Goal: Check status: Check status

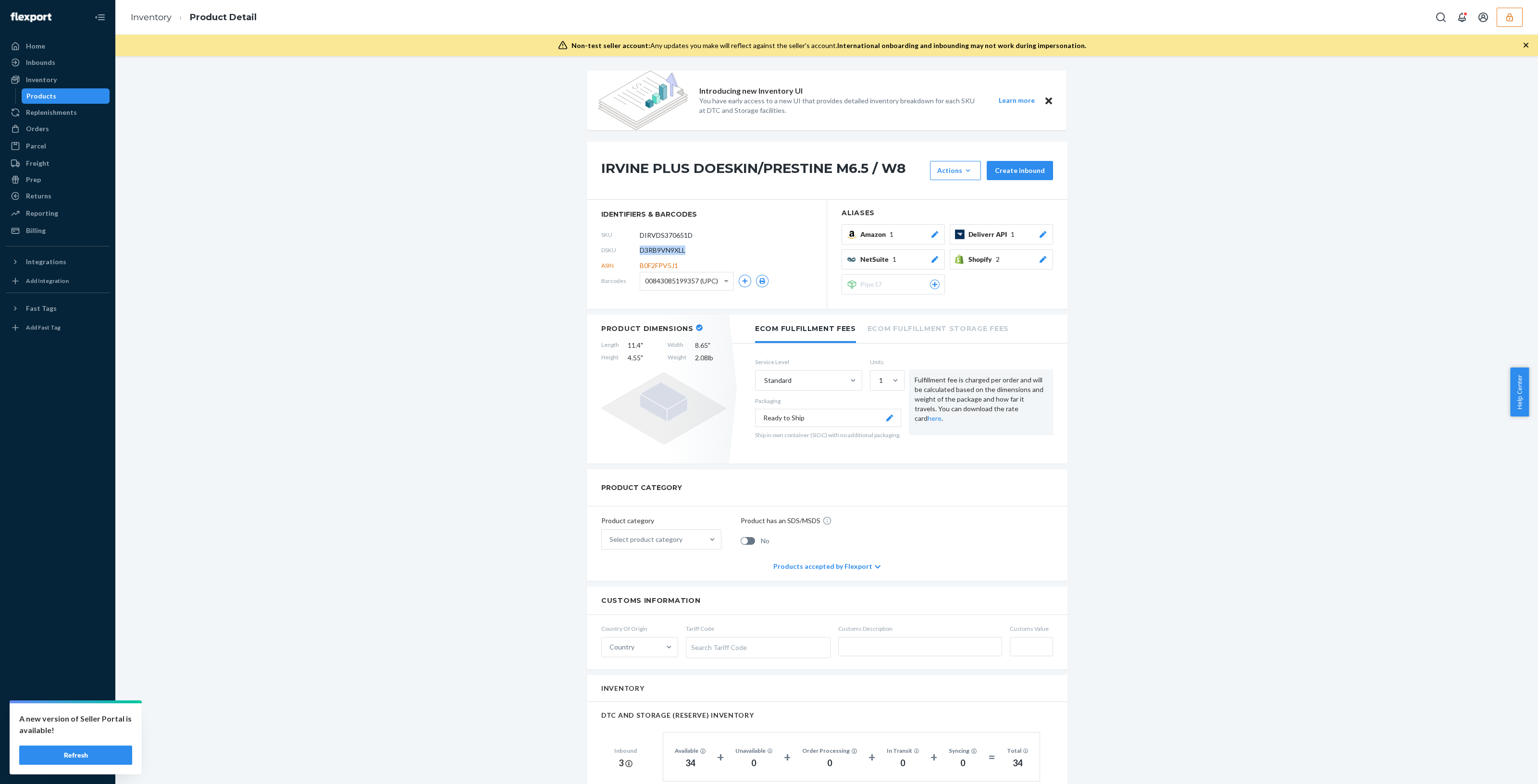
click at [1507, 10] on button "button" at bounding box center [1510, 17] width 26 height 19
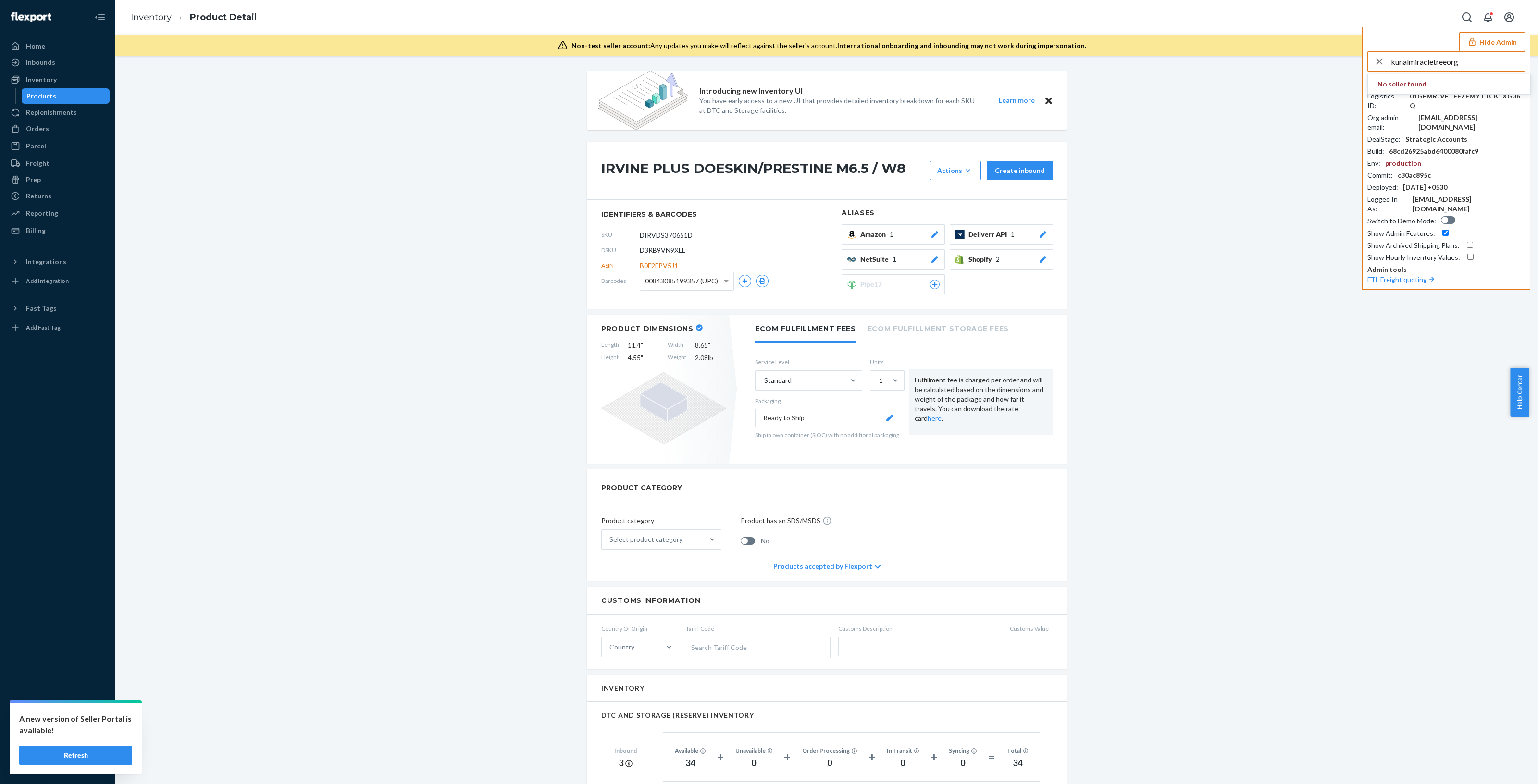
type input "kunalmiracletreeorg"
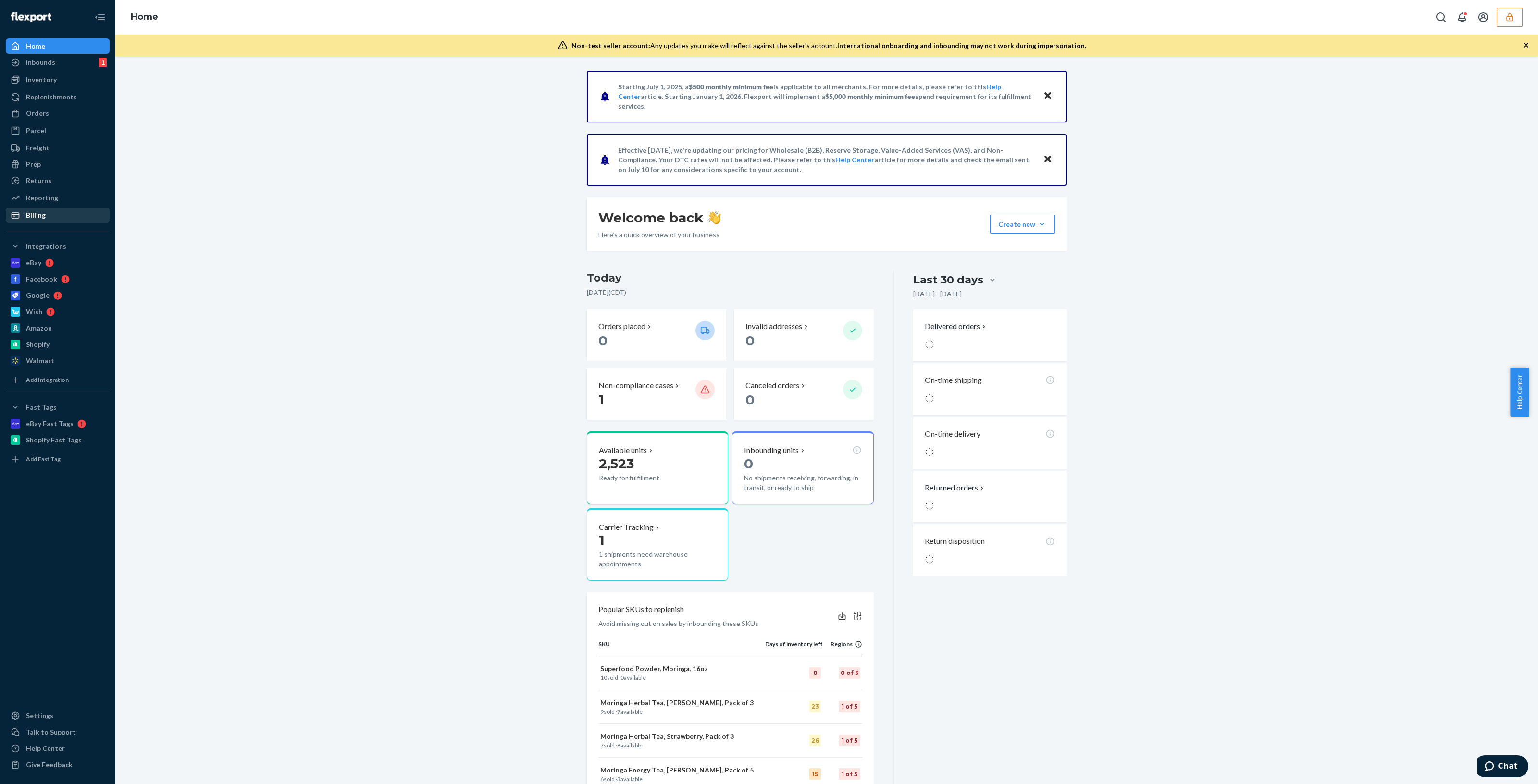
click at [80, 210] on div "Billing" at bounding box center [58, 215] width 102 height 14
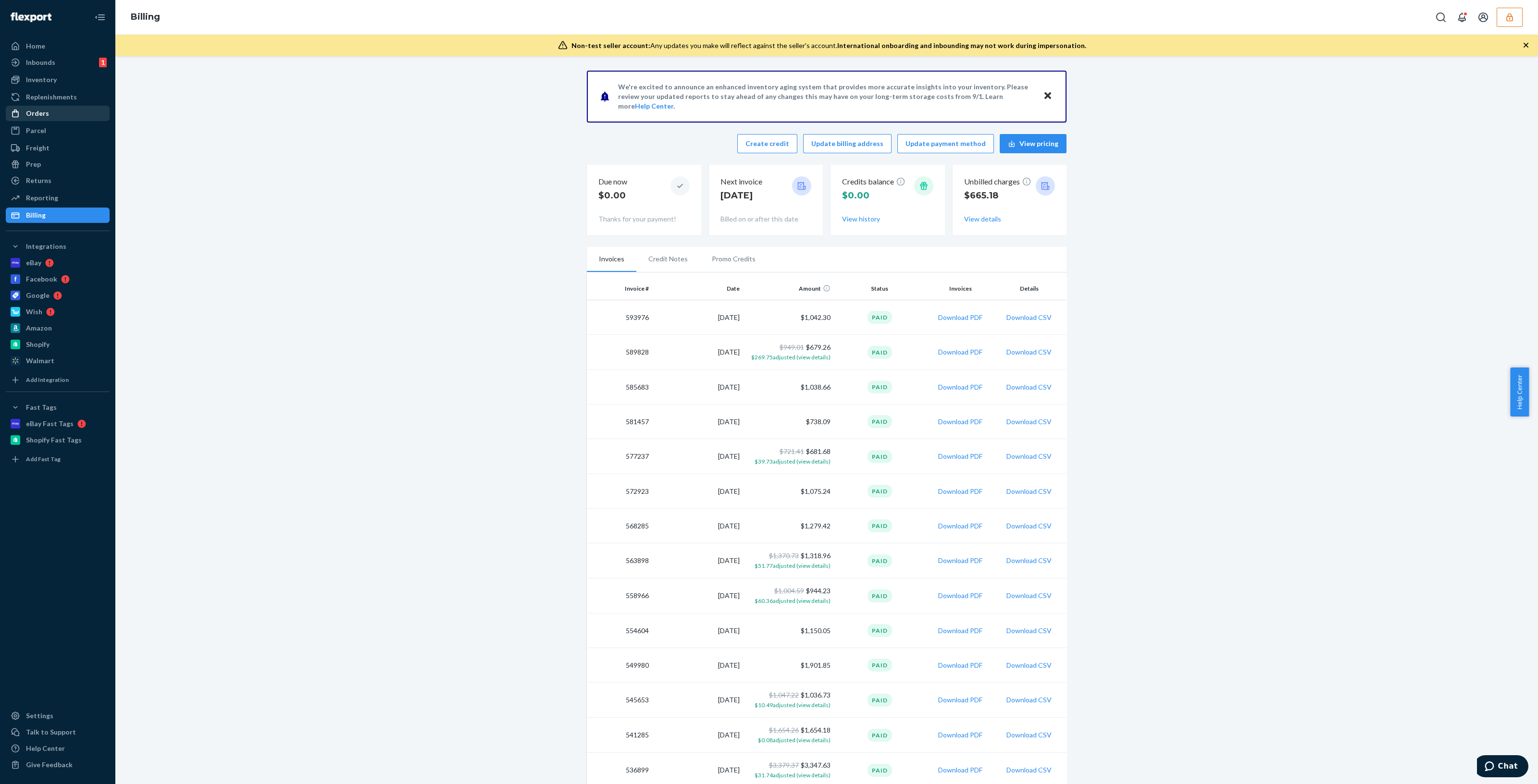
click at [77, 109] on div "Orders" at bounding box center [58, 113] width 102 height 14
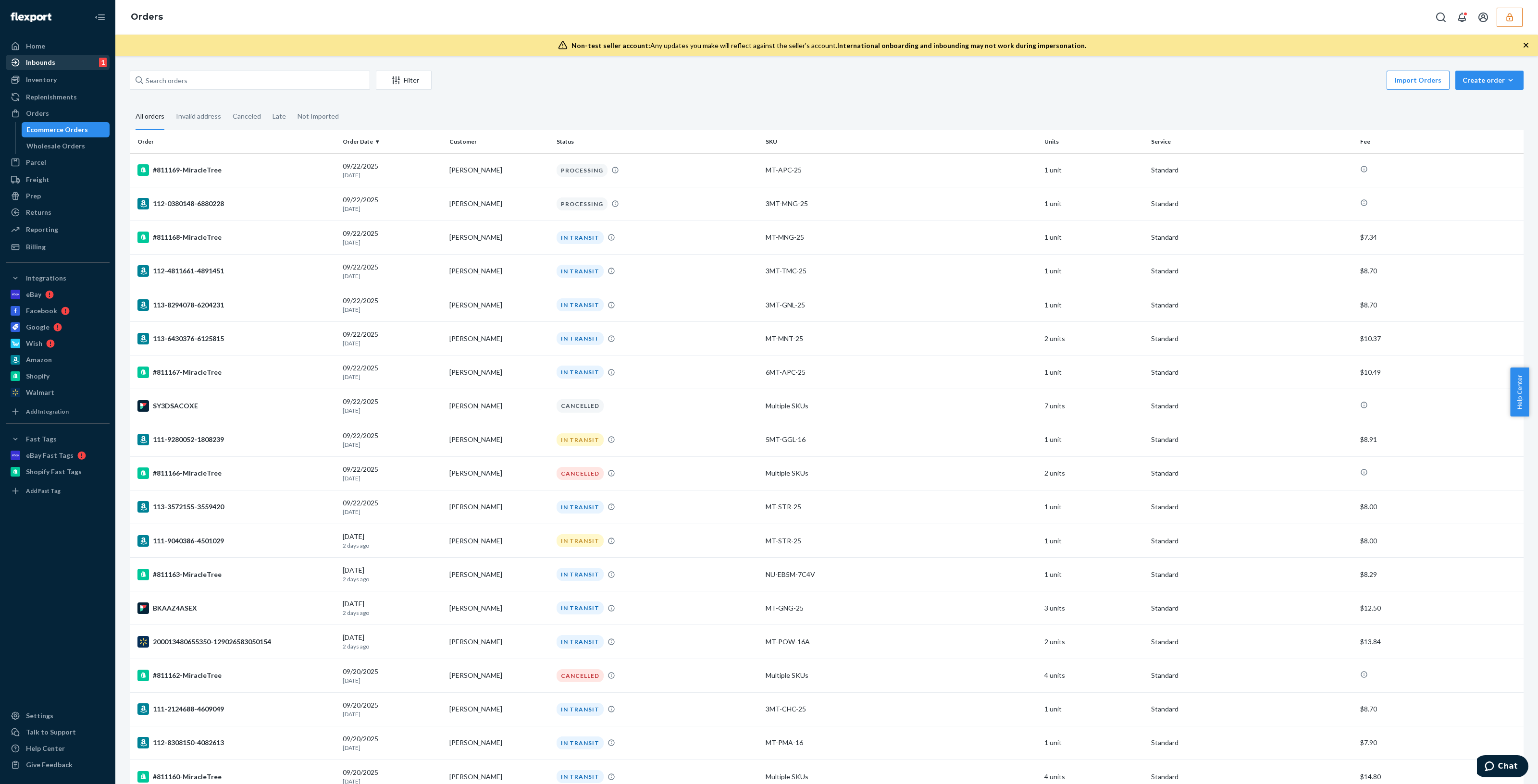
click at [50, 61] on div "Inbounds" at bounding box center [41, 62] width 29 height 10
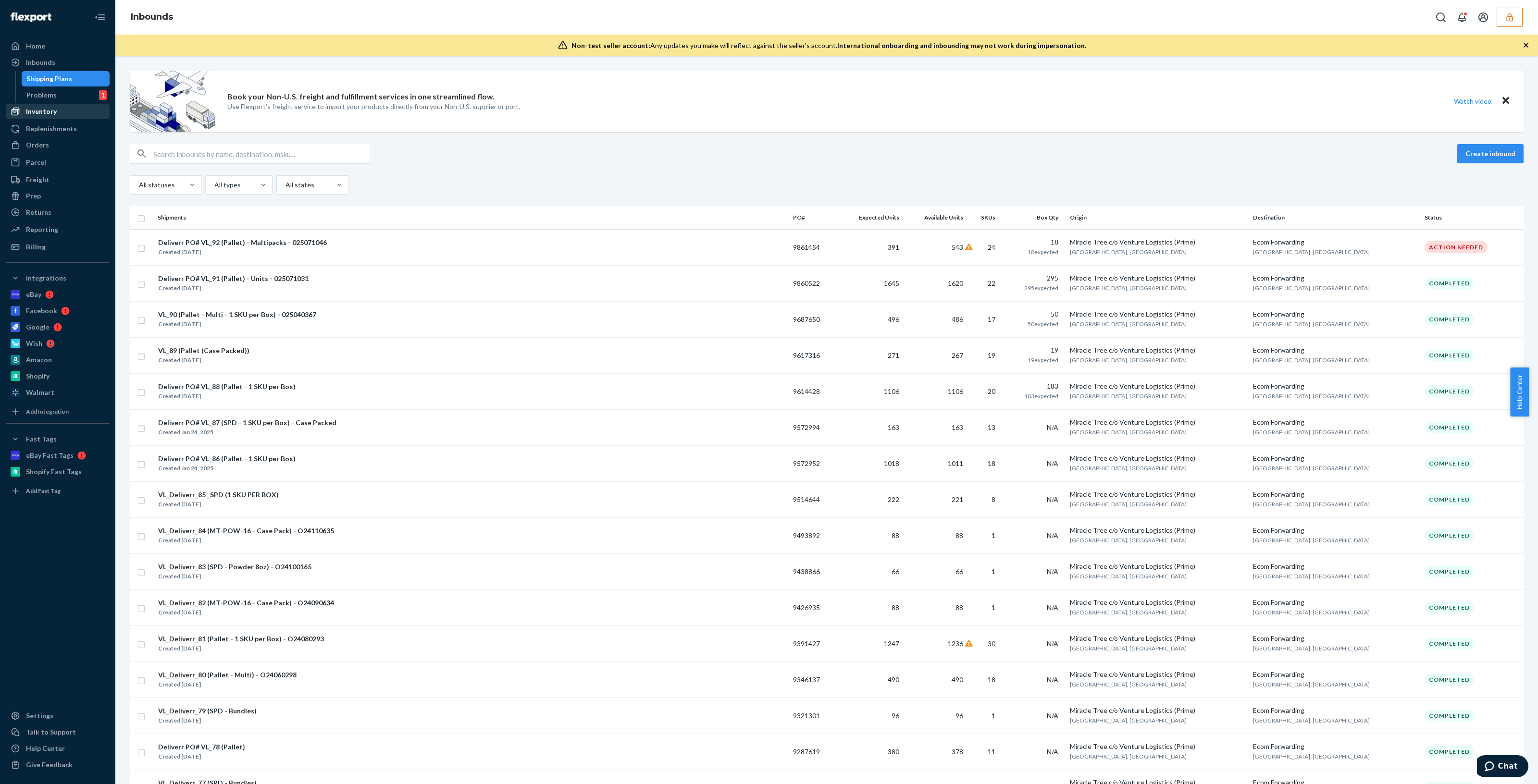
click at [65, 114] on div "Inventory" at bounding box center [58, 111] width 102 height 14
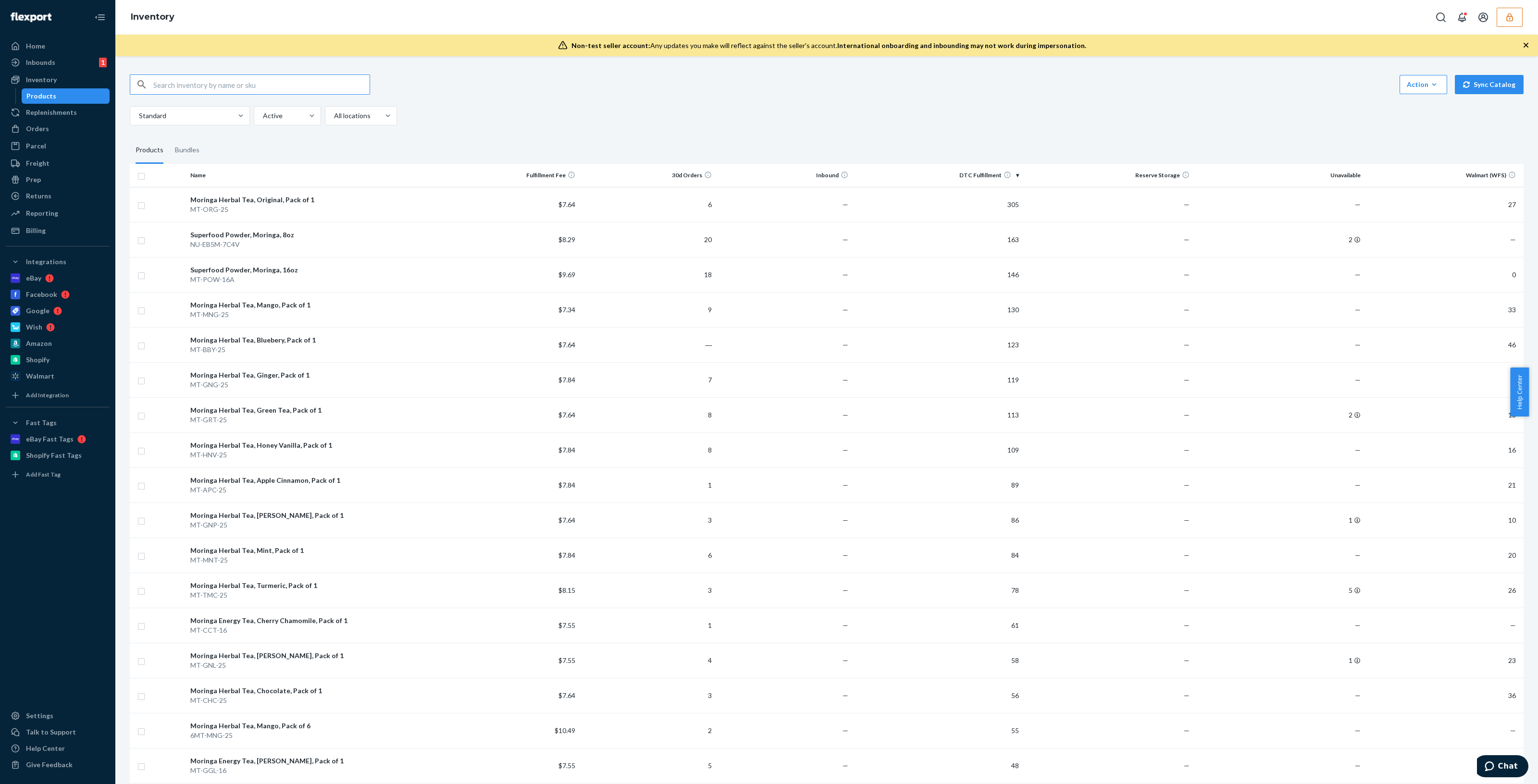
click at [1507, 8] on button "button" at bounding box center [1510, 17] width 26 height 19
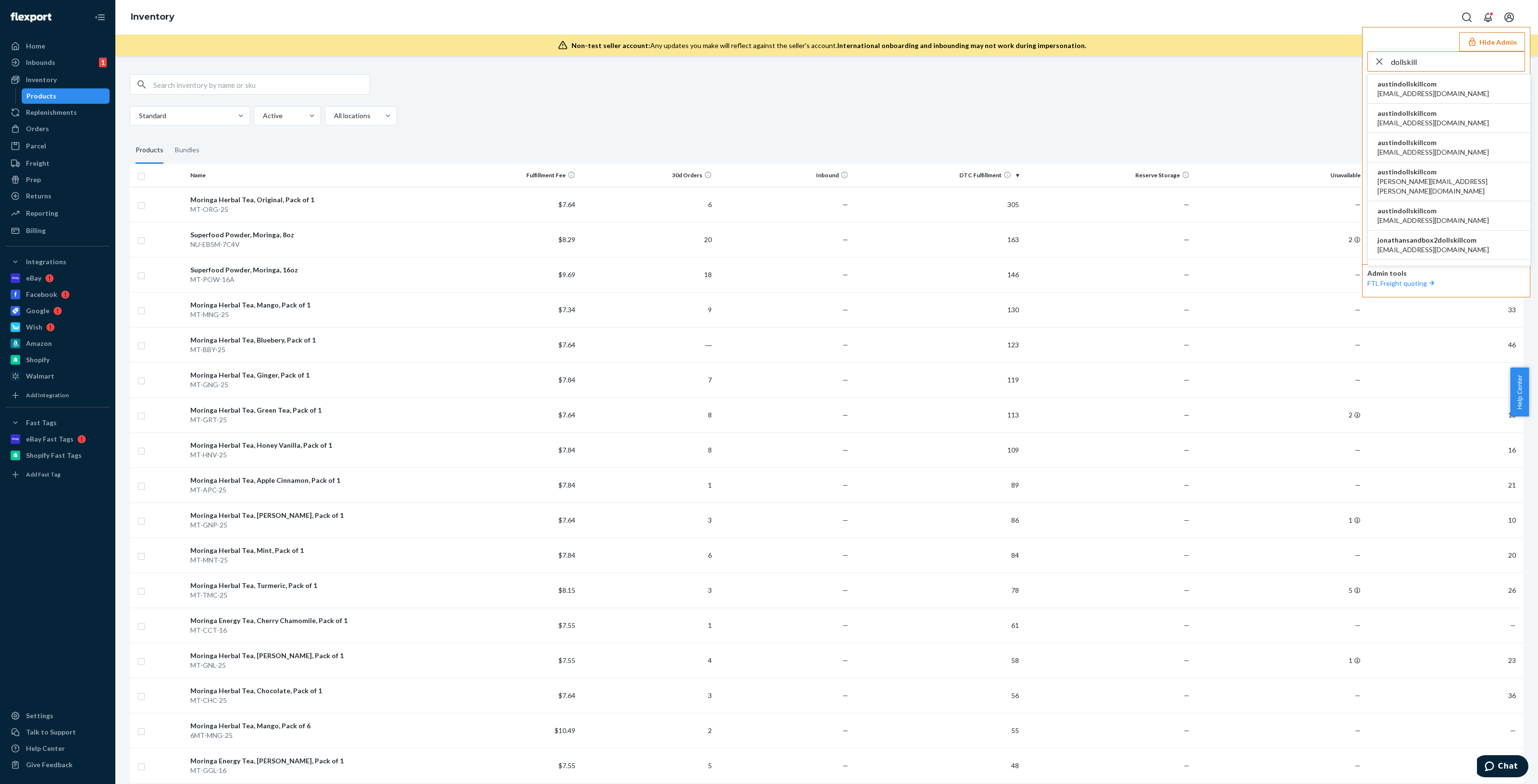
type input "dollskill"
click at [1421, 84] on span "austindollskillcom" at bounding box center [1433, 84] width 111 height 10
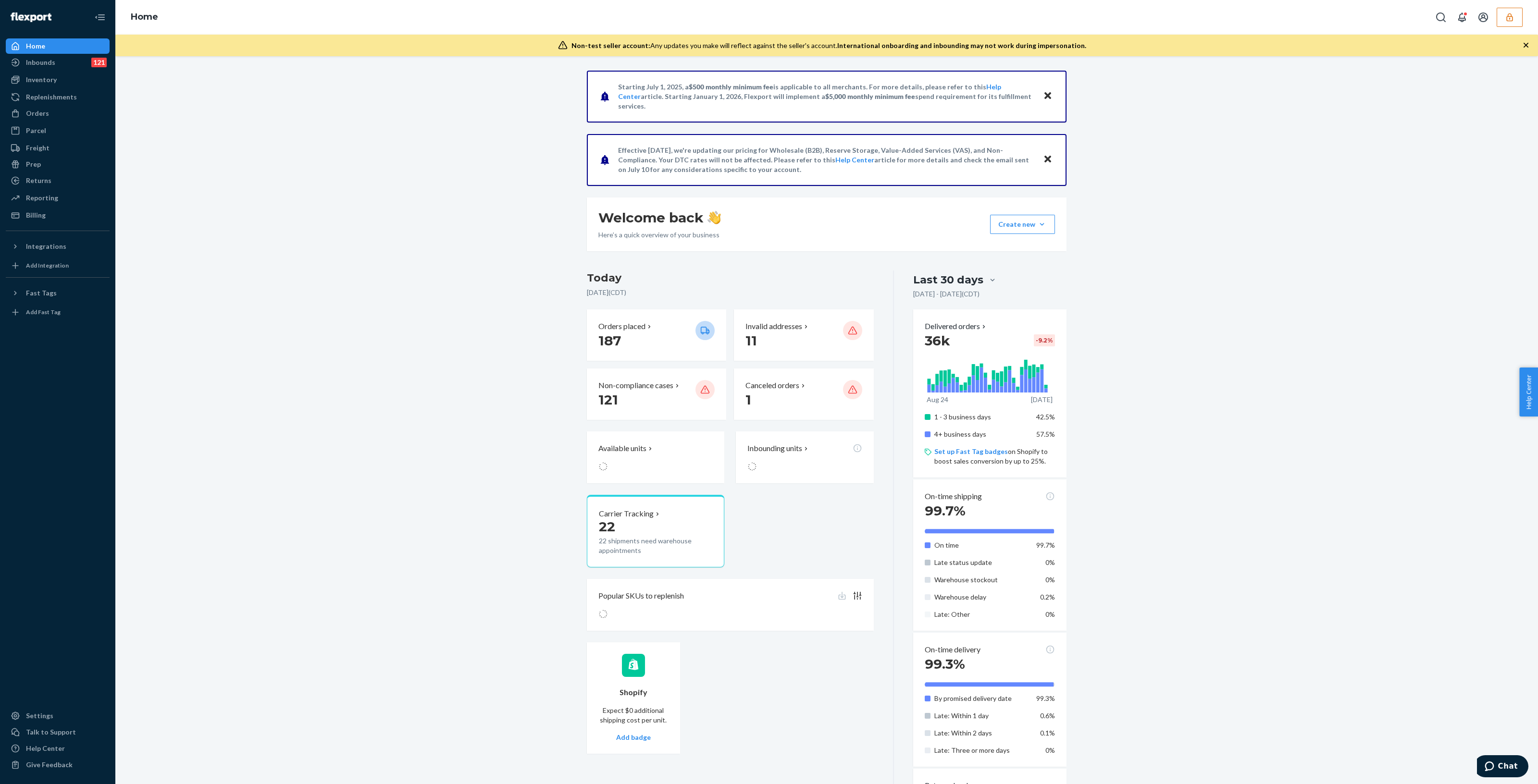
click at [1507, 27] on div "Home" at bounding box center [826, 17] width 1423 height 35
click at [1508, 20] on icon "button" at bounding box center [1510, 17] width 7 height 8
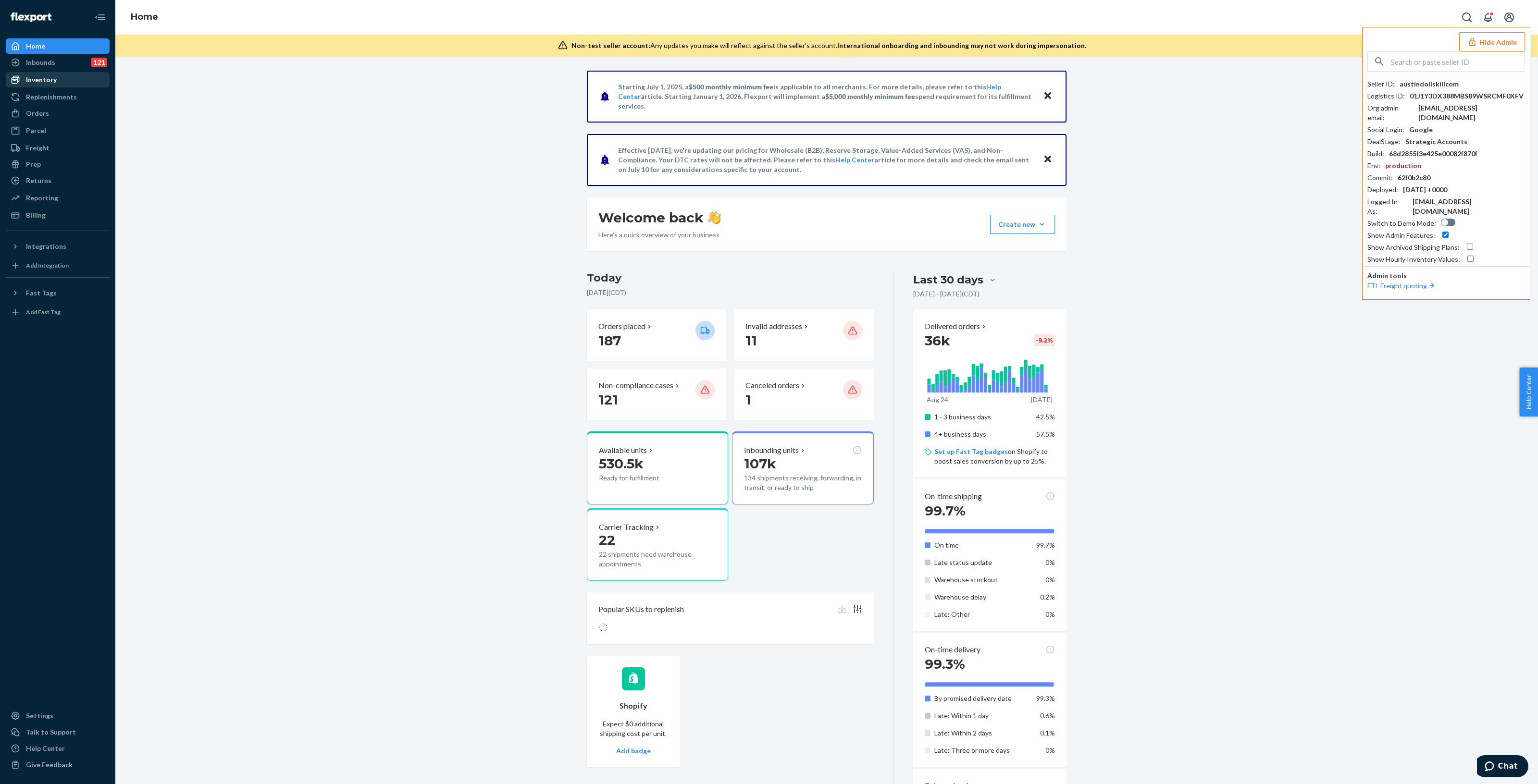
click at [75, 73] on div "Inventory" at bounding box center [58, 80] width 102 height 14
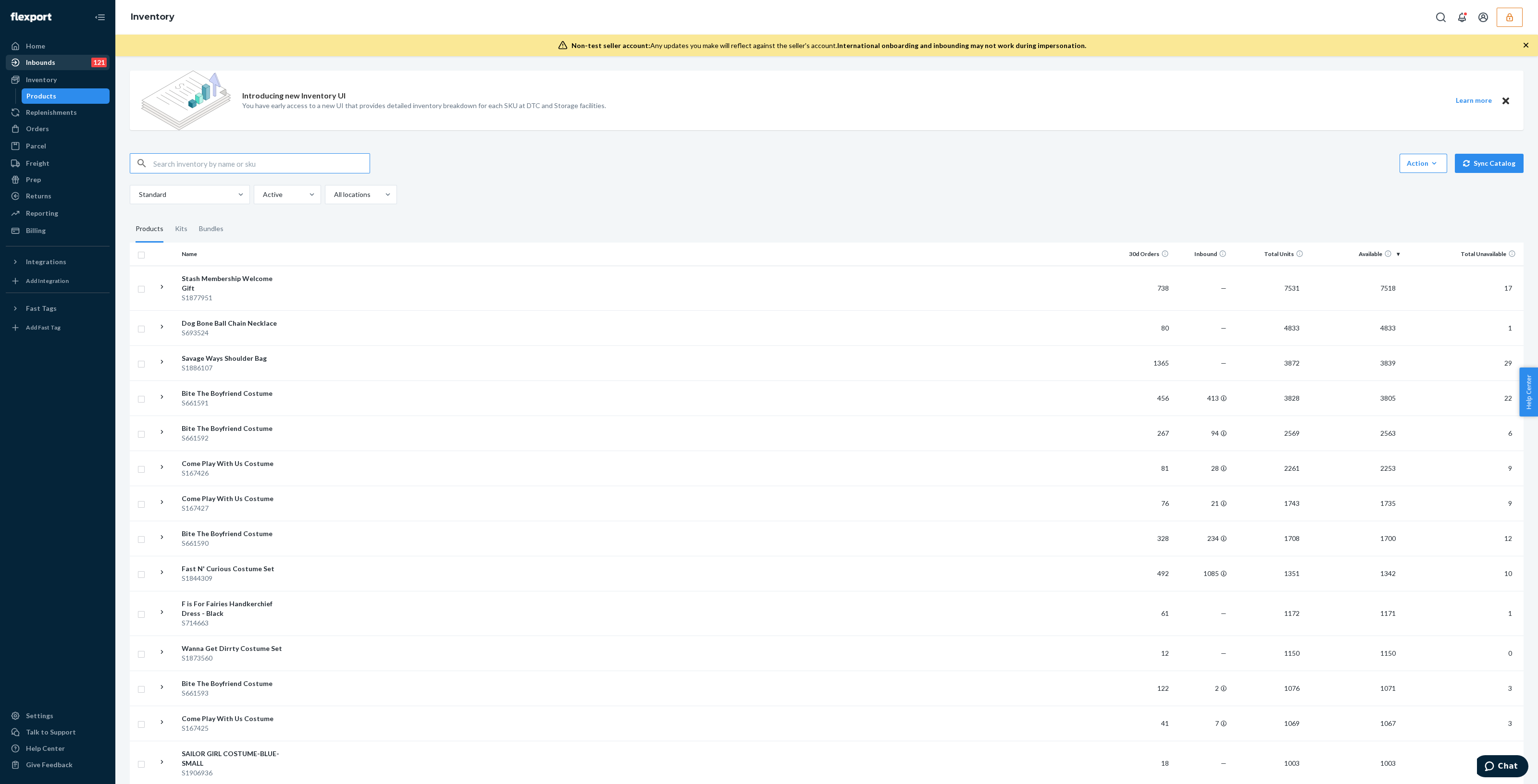
click at [63, 66] on div "Inbounds 121" at bounding box center [58, 62] width 102 height 14
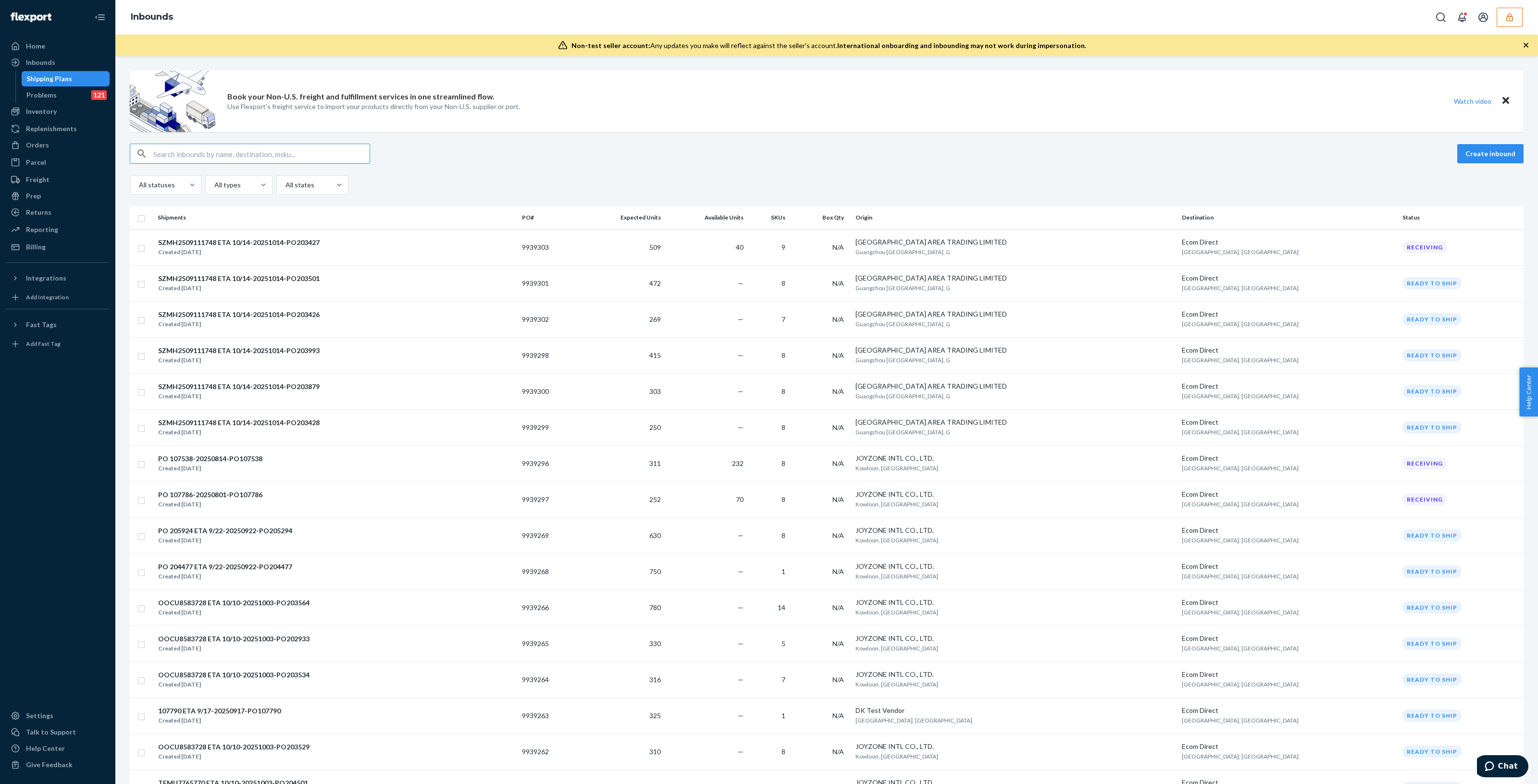
click at [202, 156] on input "text" at bounding box center [261, 153] width 216 height 19
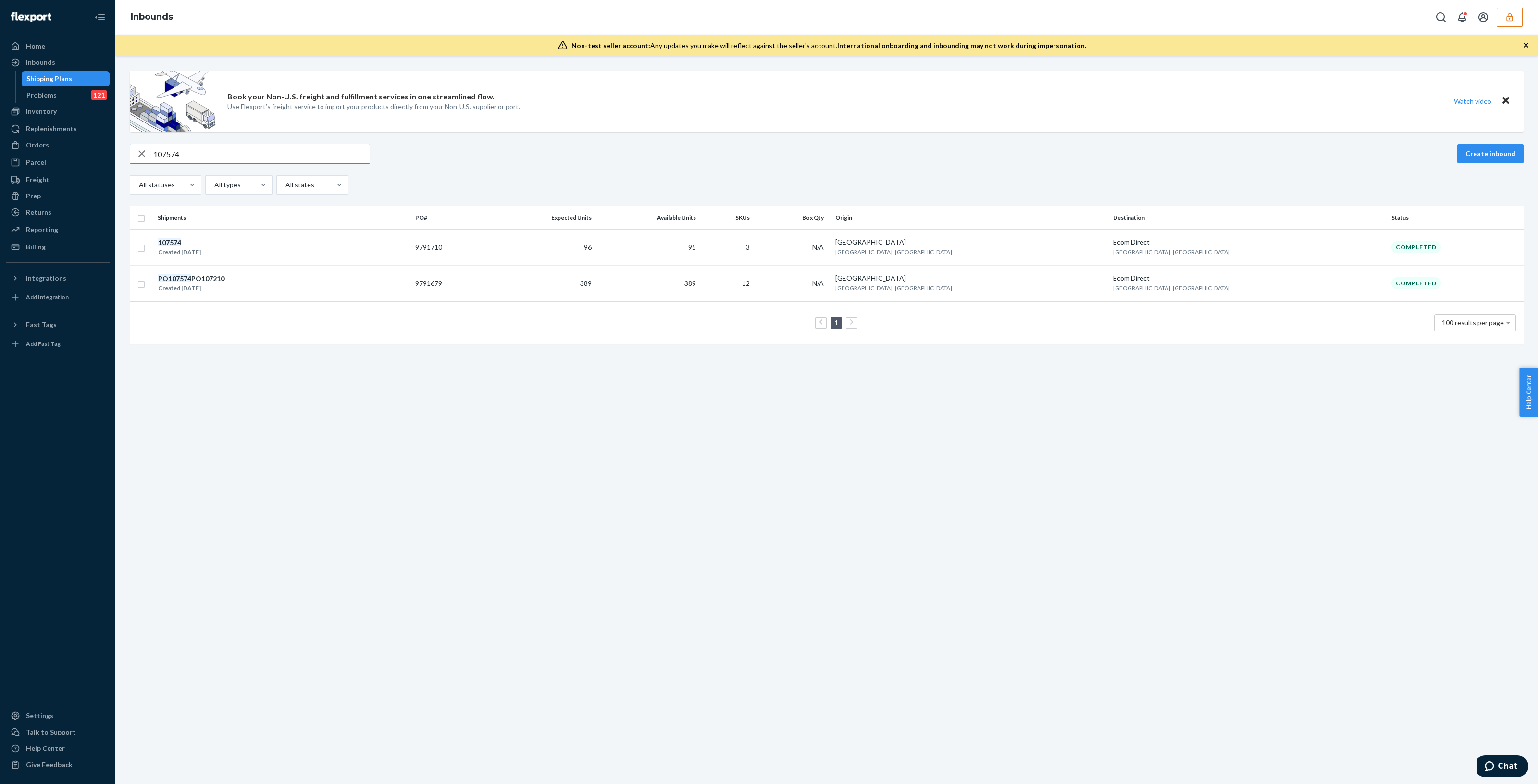
type input "107574"
click at [255, 240] on div "107574 Created [DATE]" at bounding box center [283, 247] width 250 height 20
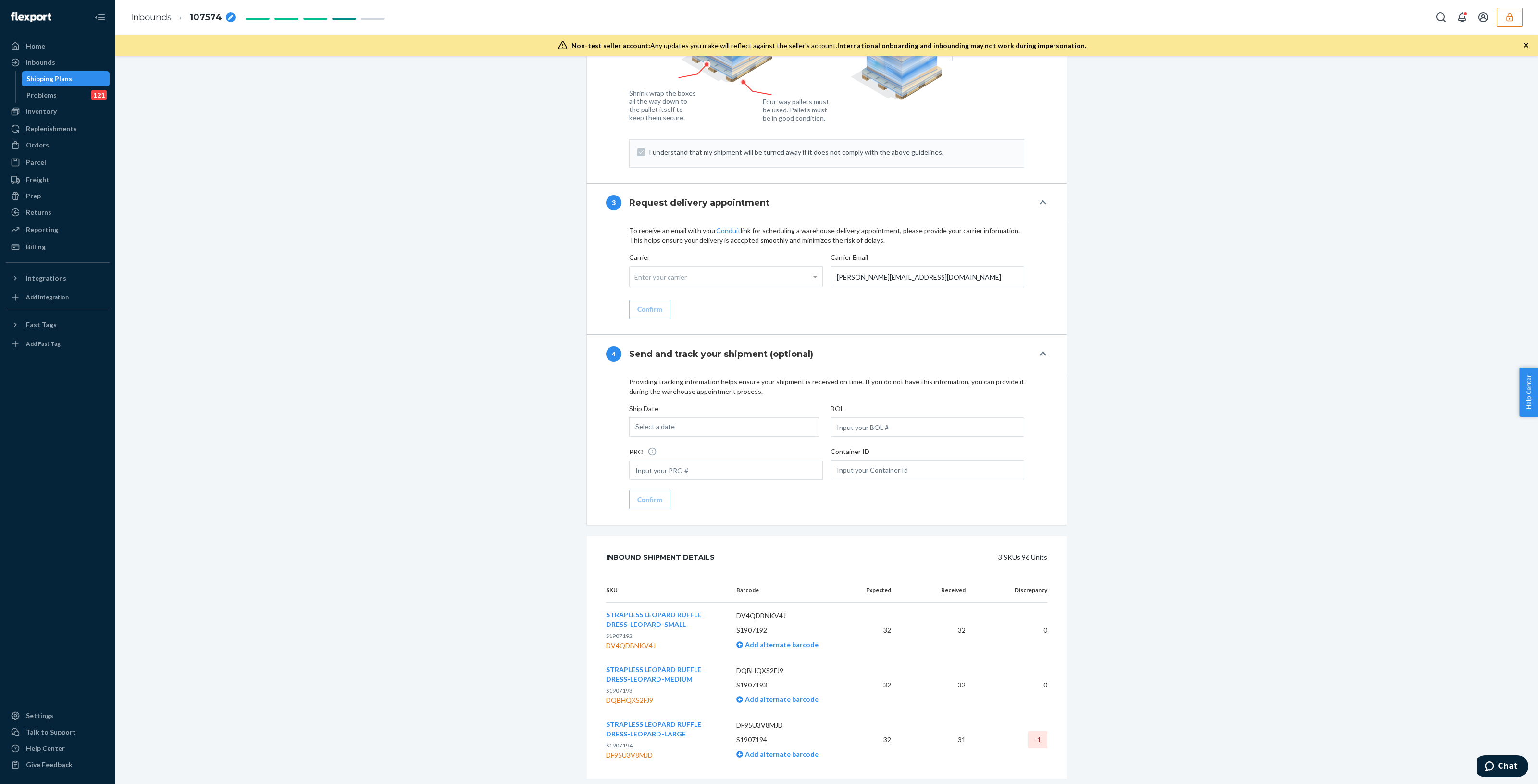
scroll to position [952, 0]
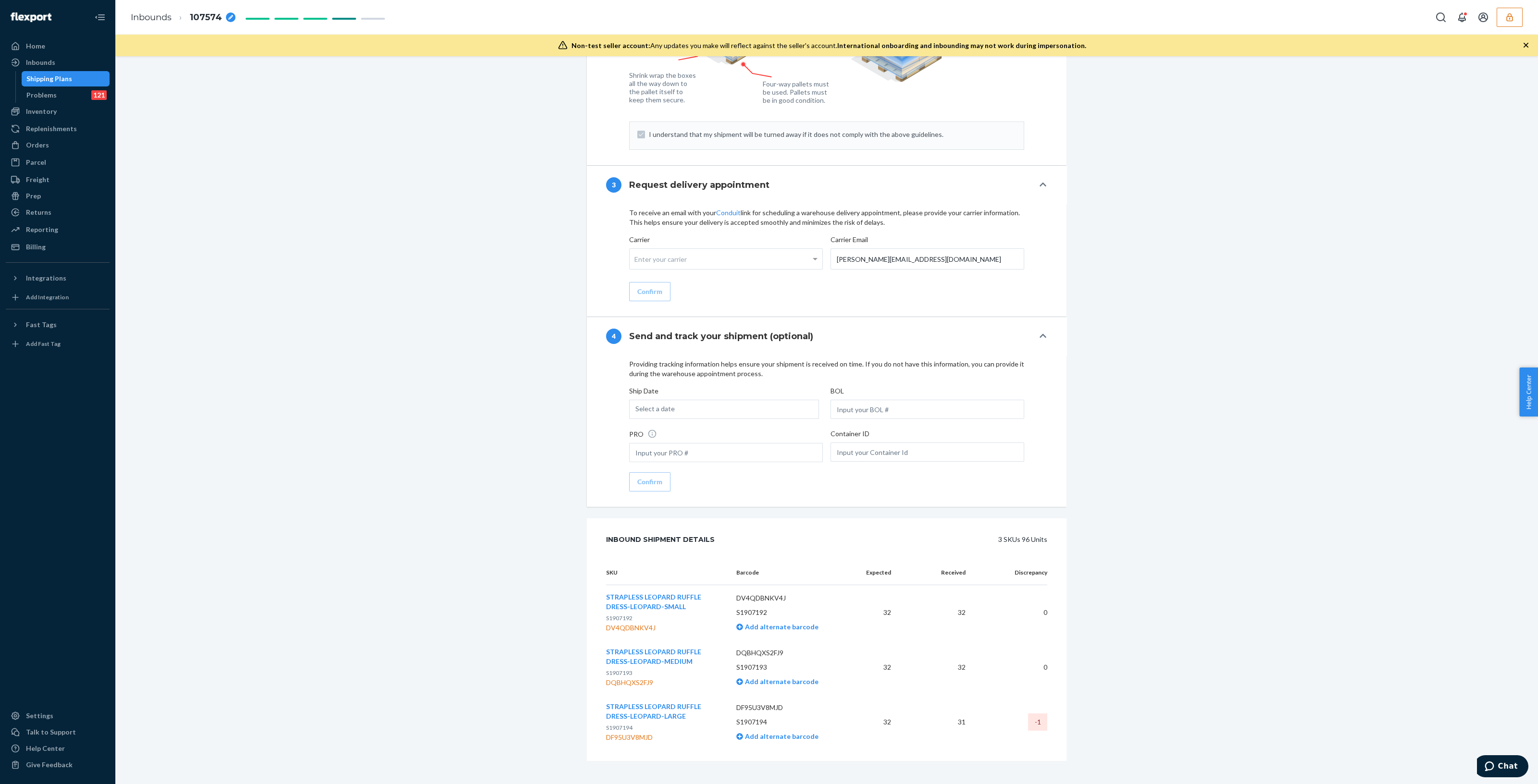
drag, startPoint x: 892, startPoint y: 209, endPoint x: 885, endPoint y: 217, distance: 10.6
drag, startPoint x: 885, startPoint y: 217, endPoint x: 304, endPoint y: 238, distance: 581.4
click at [53, 62] on div "Inbounds" at bounding box center [41, 62] width 29 height 10
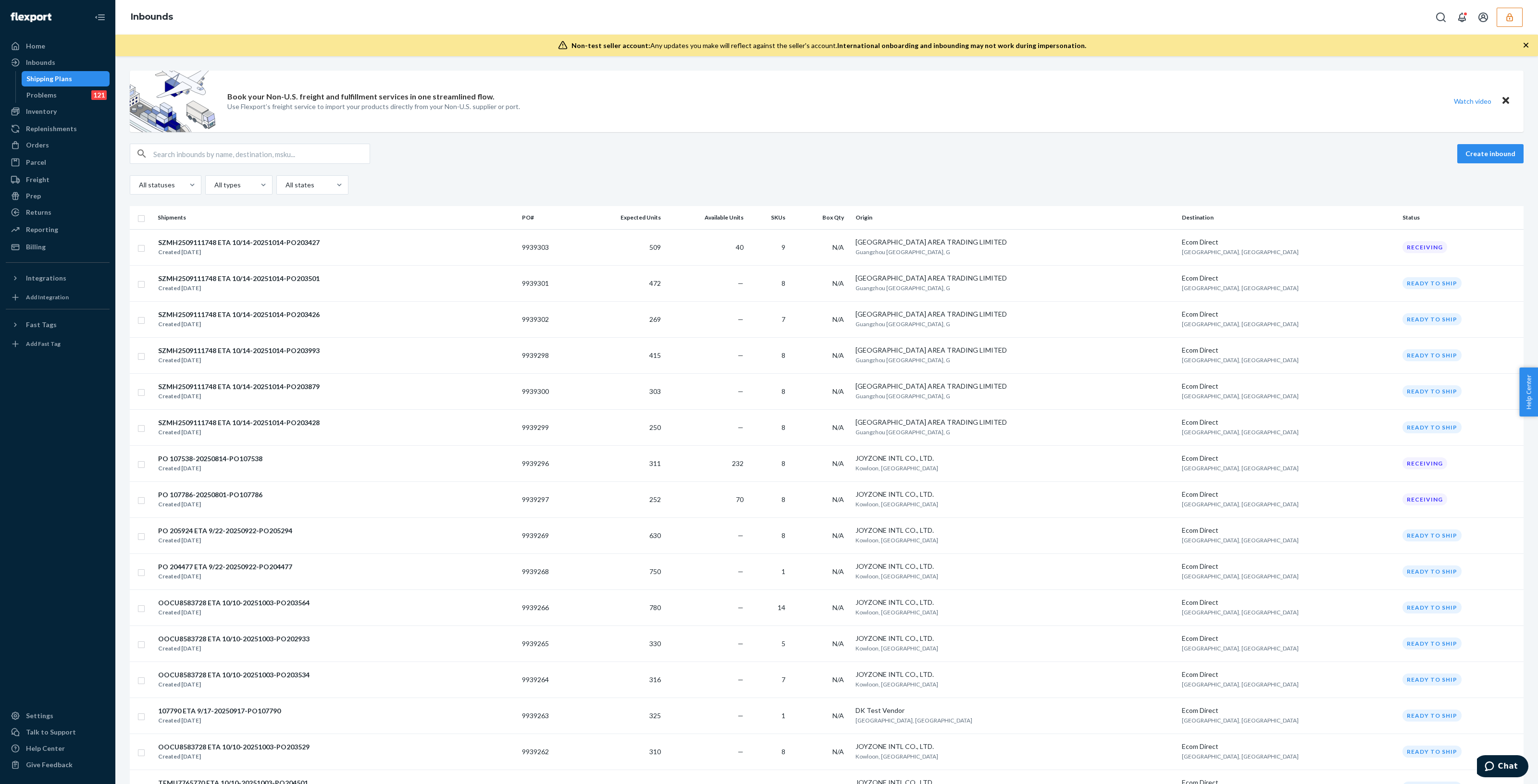
click at [259, 154] on input "text" at bounding box center [261, 153] width 216 height 19
paste input "107574"
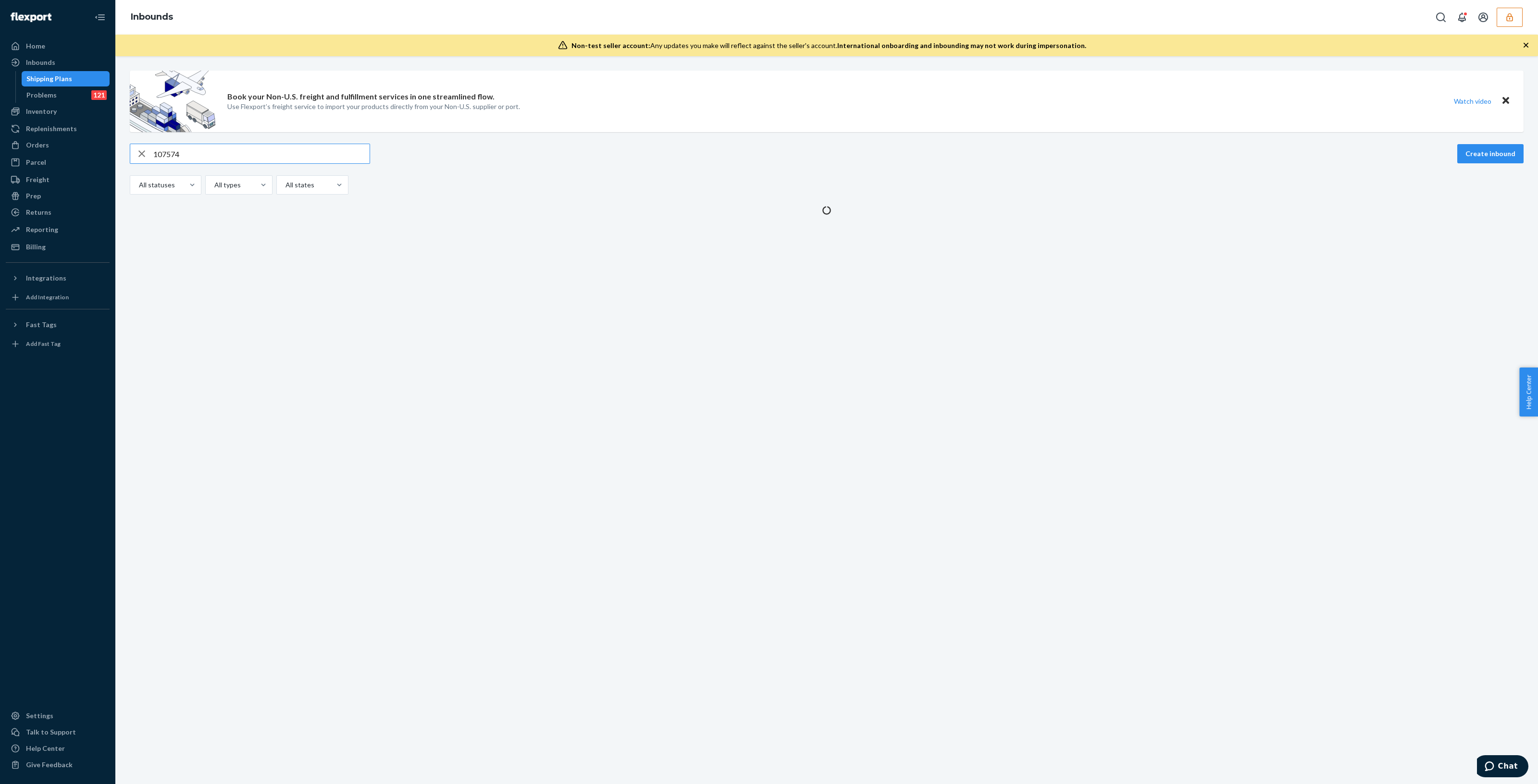
type input "107574"
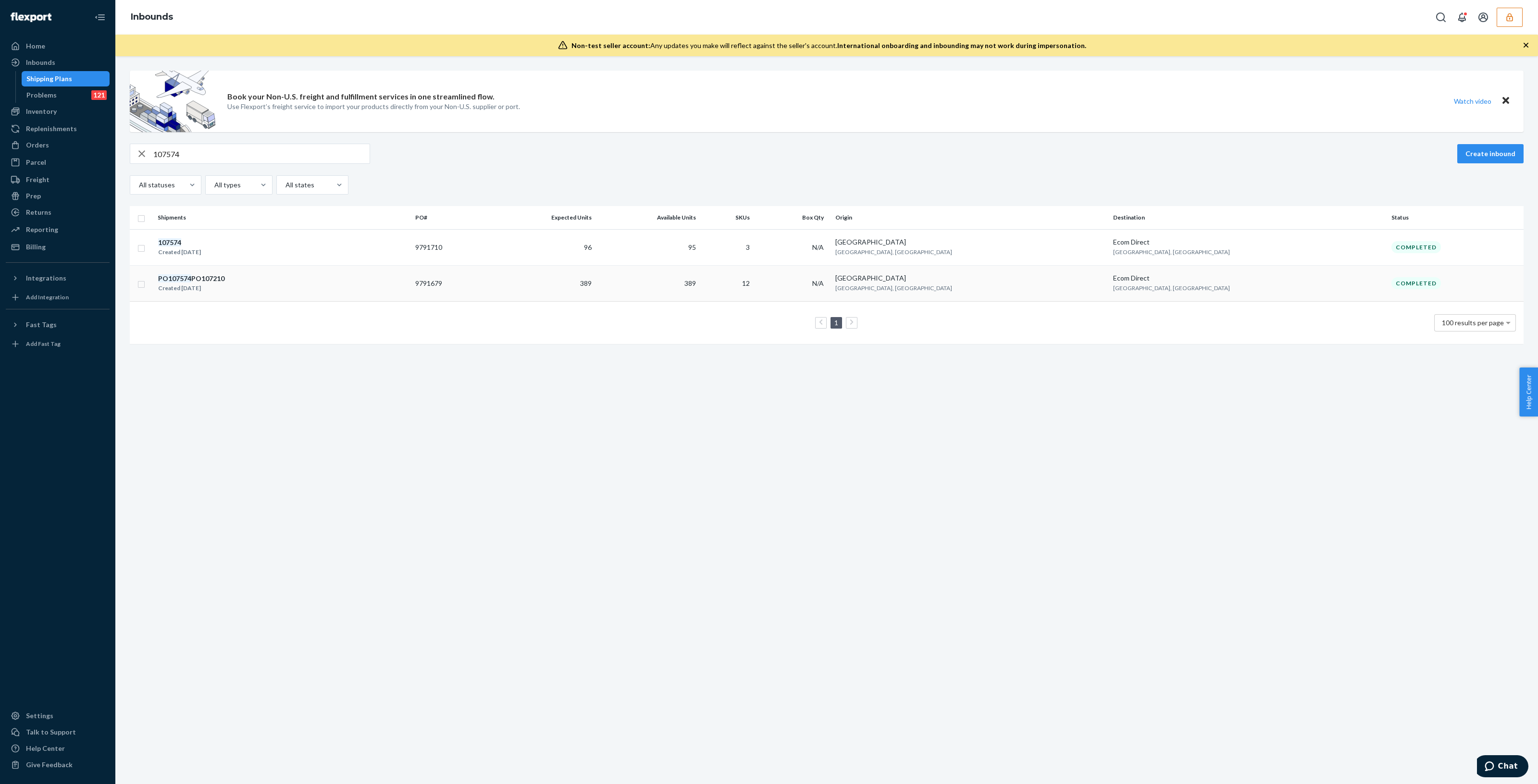
click at [340, 286] on div "PO107574 PO107210 Created [DATE]" at bounding box center [283, 283] width 250 height 20
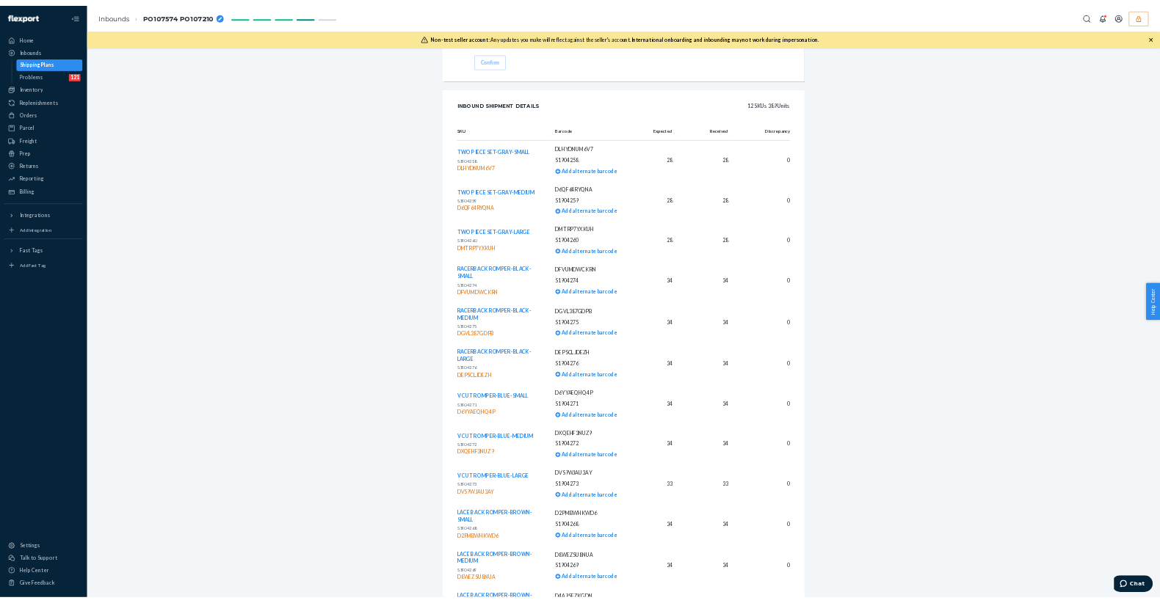
scroll to position [1914, 0]
